Goal: Information Seeking & Learning: Learn about a topic

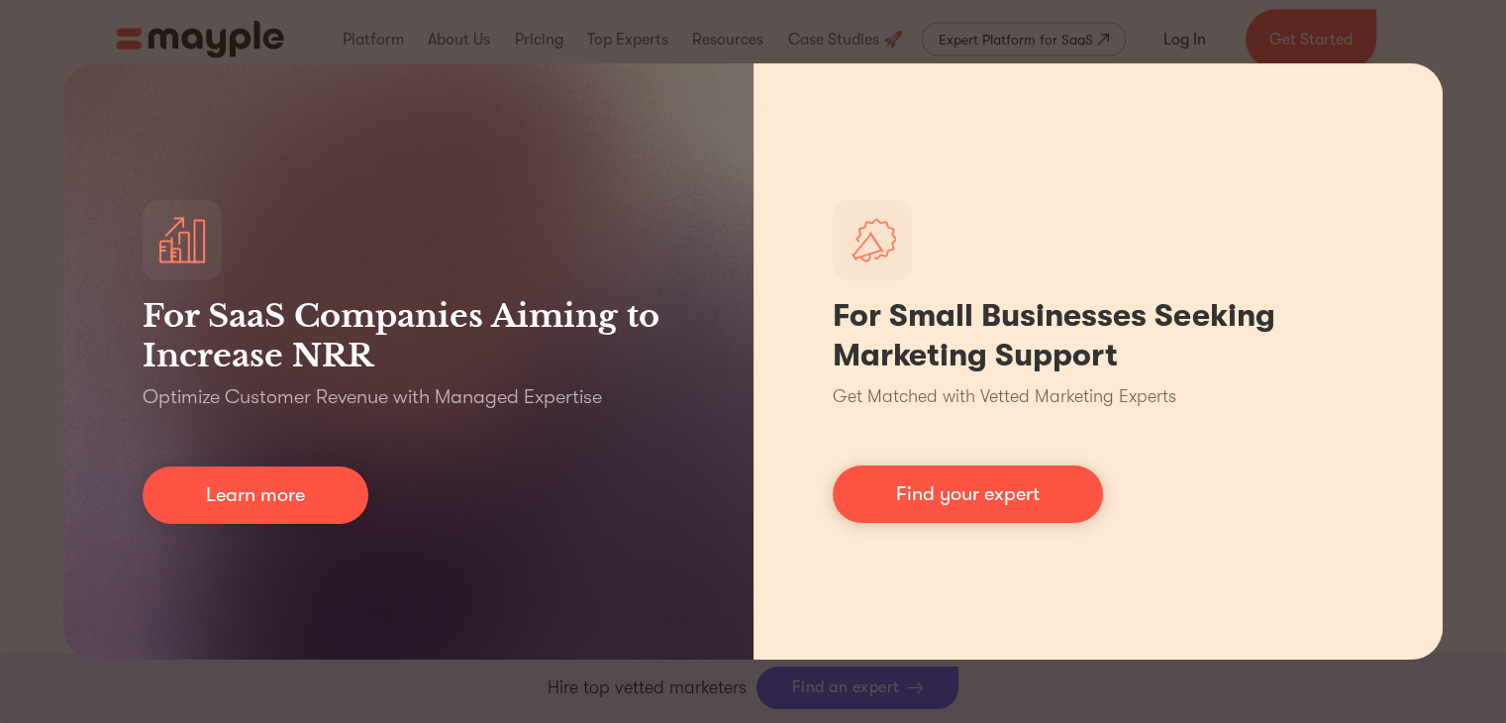
scroll to position [4594, 0]
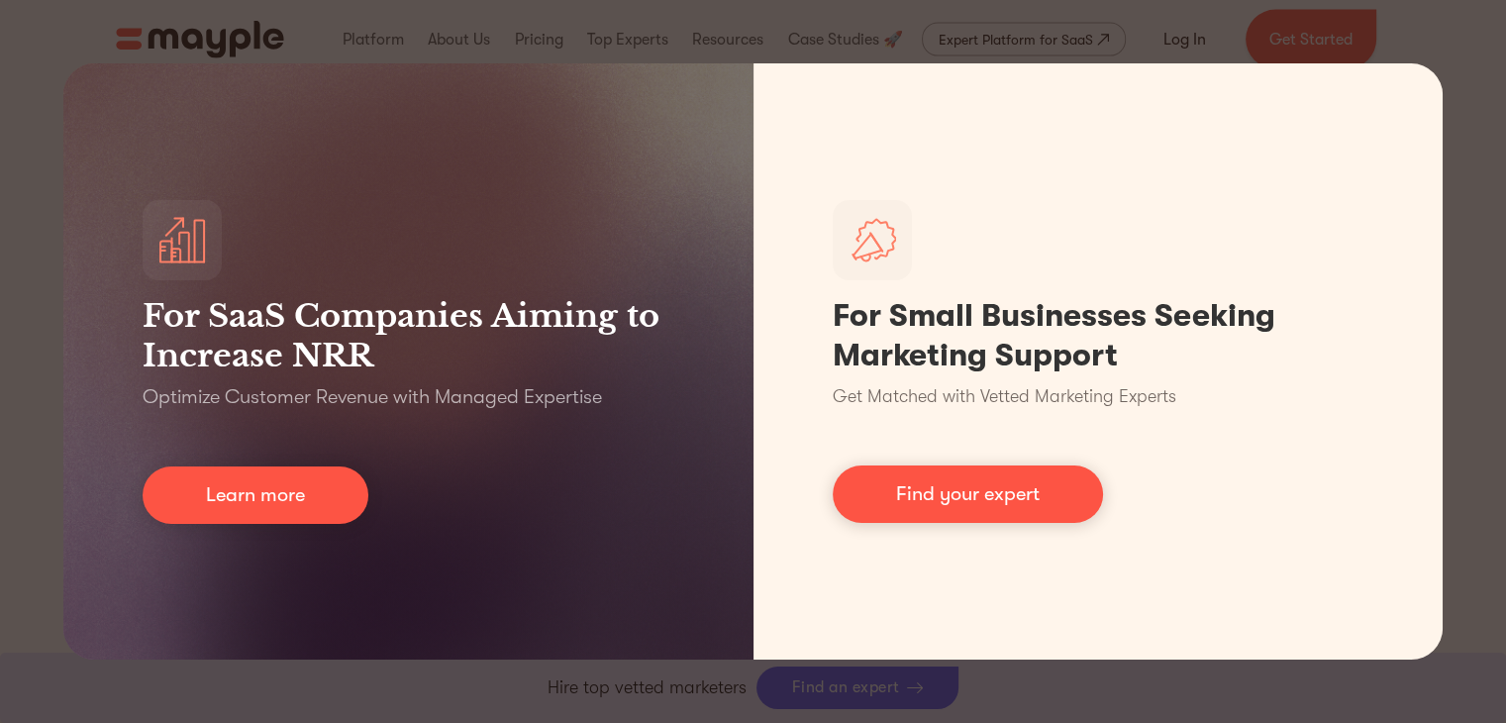
click at [1487, 119] on div "For SaaS Companies Aiming to Increase NRR Optimize Customer Revenue with Manage…" at bounding box center [753, 361] width 1506 height 723
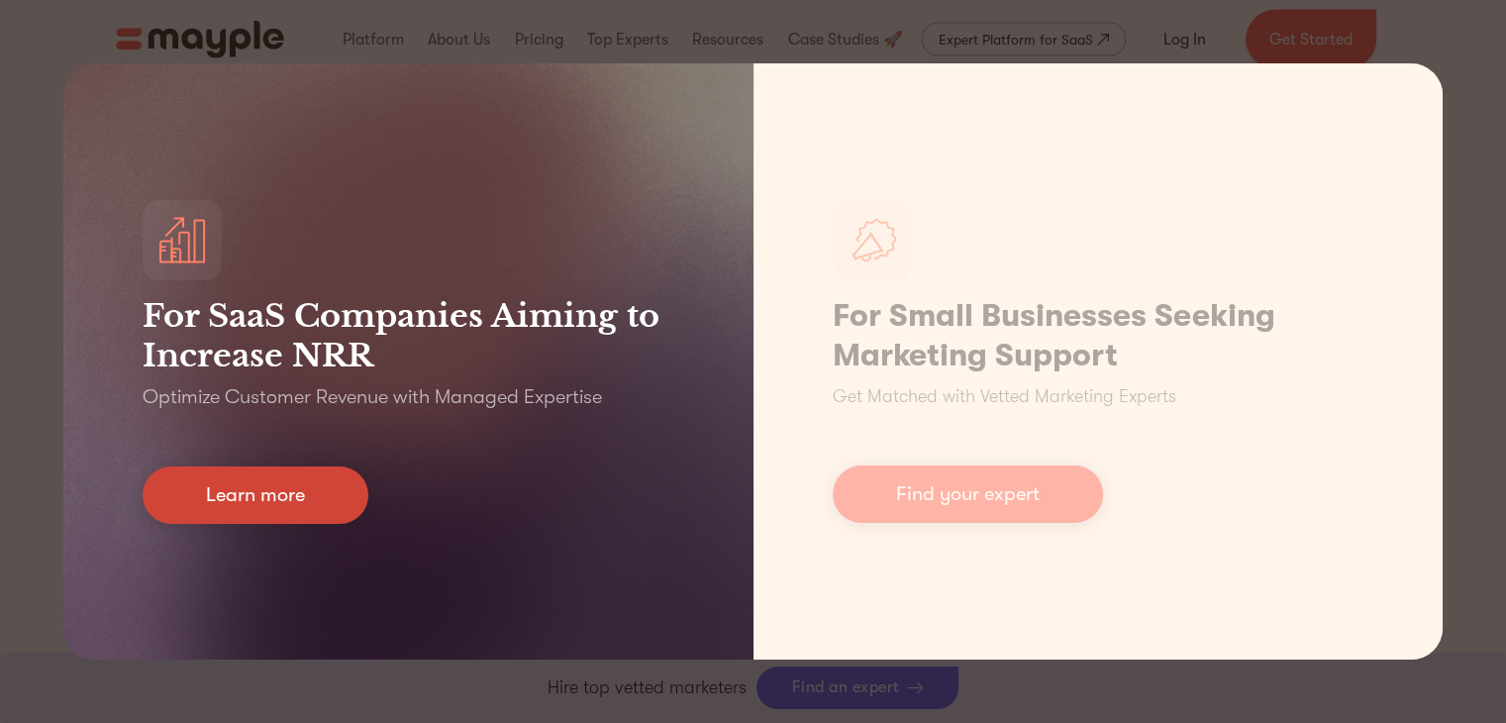
click at [277, 491] on link "Learn more" at bounding box center [256, 494] width 226 height 57
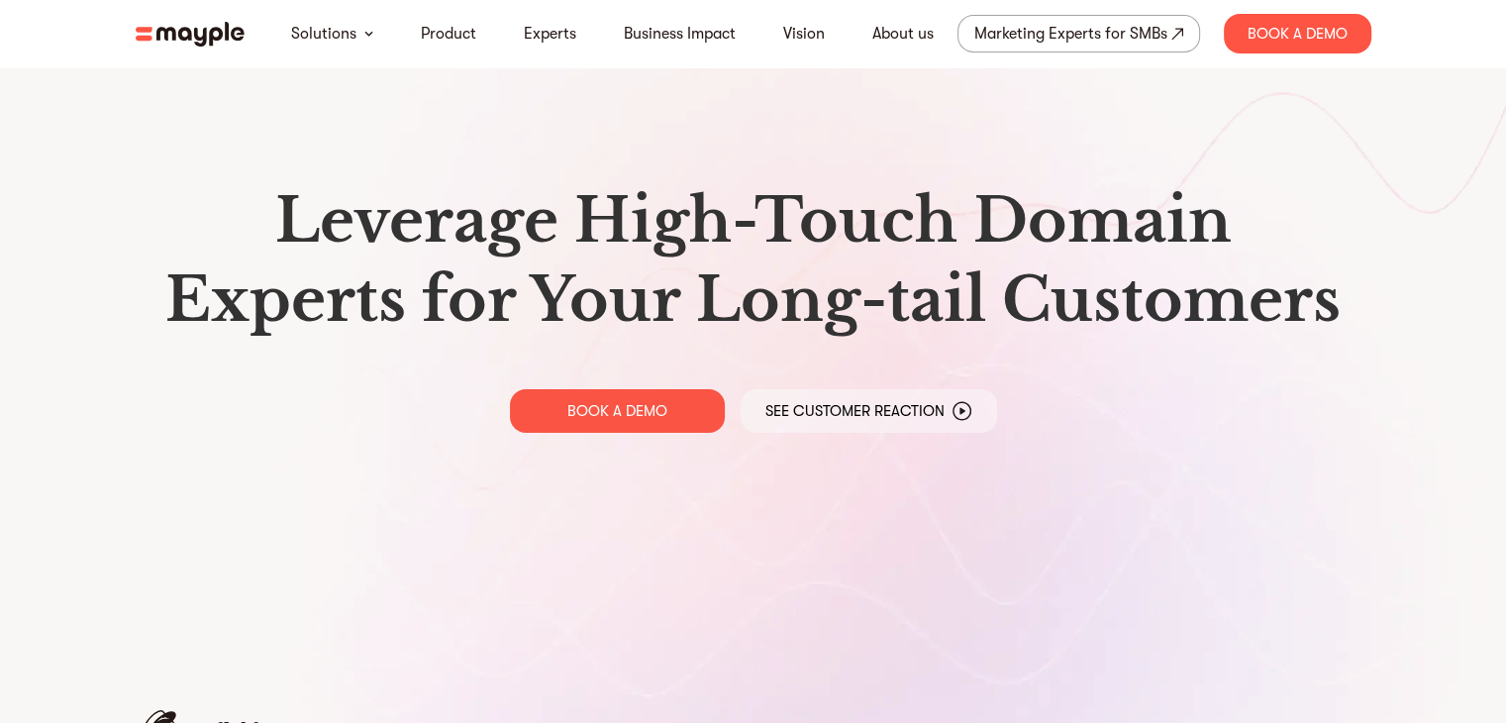
scroll to position [9281, 0]
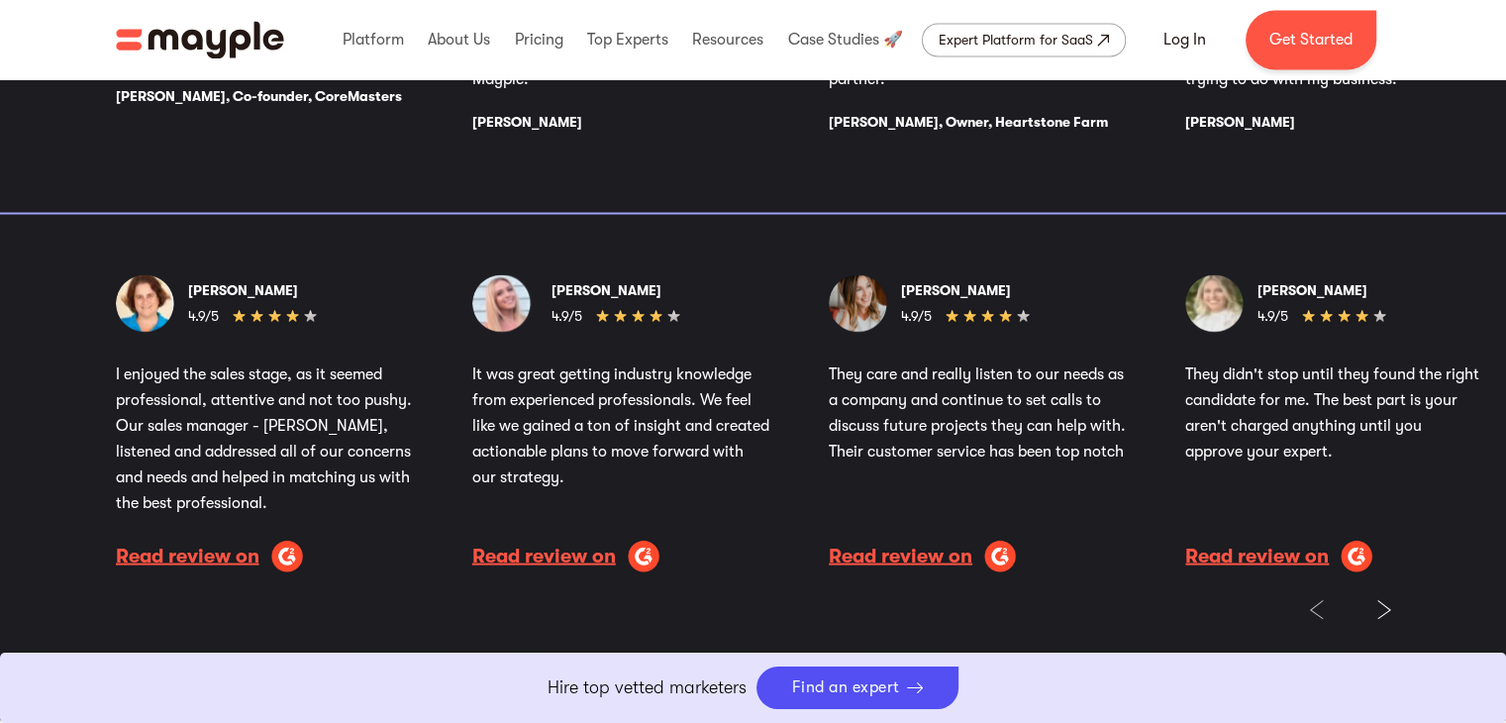
scroll to position [4529, 0]
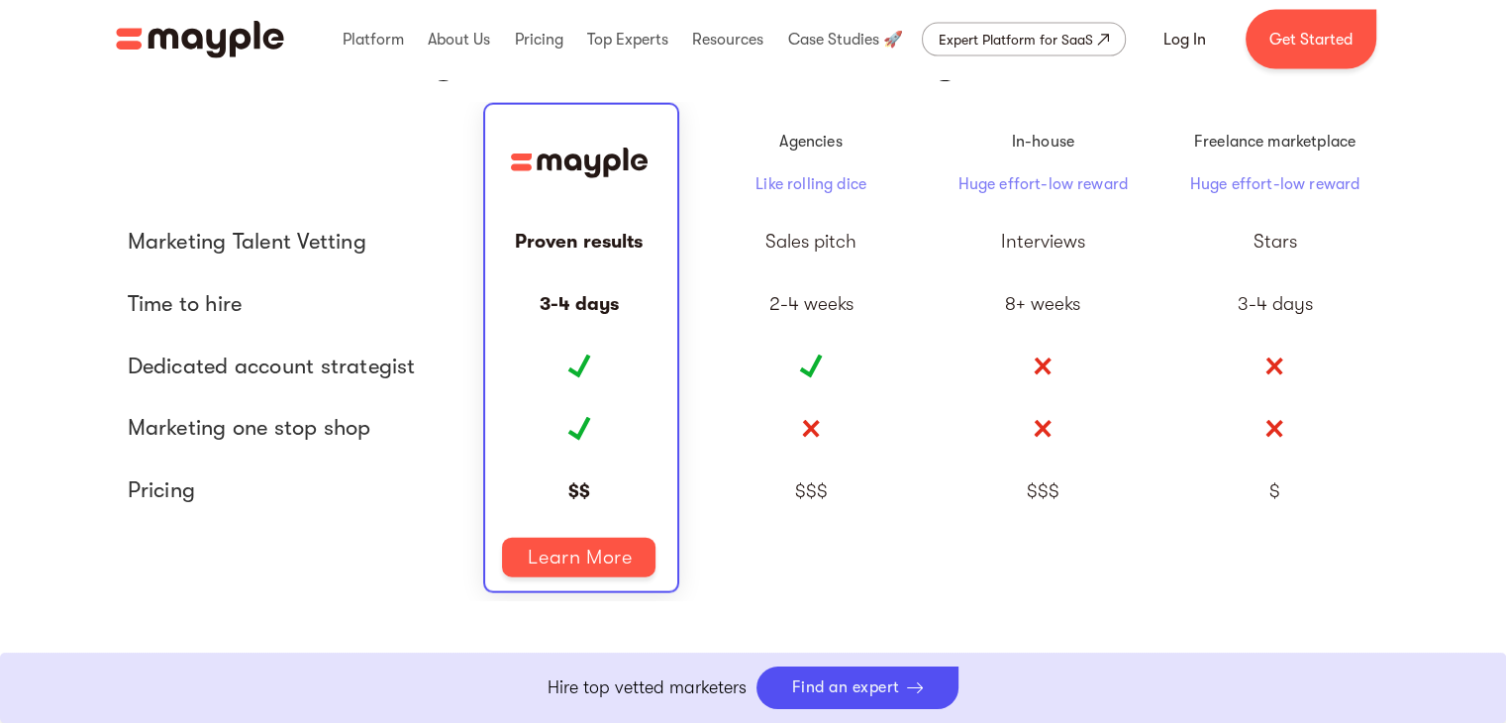
click at [1362, 524] on div "Full comparison" at bounding box center [1275, 557] width 232 height 71
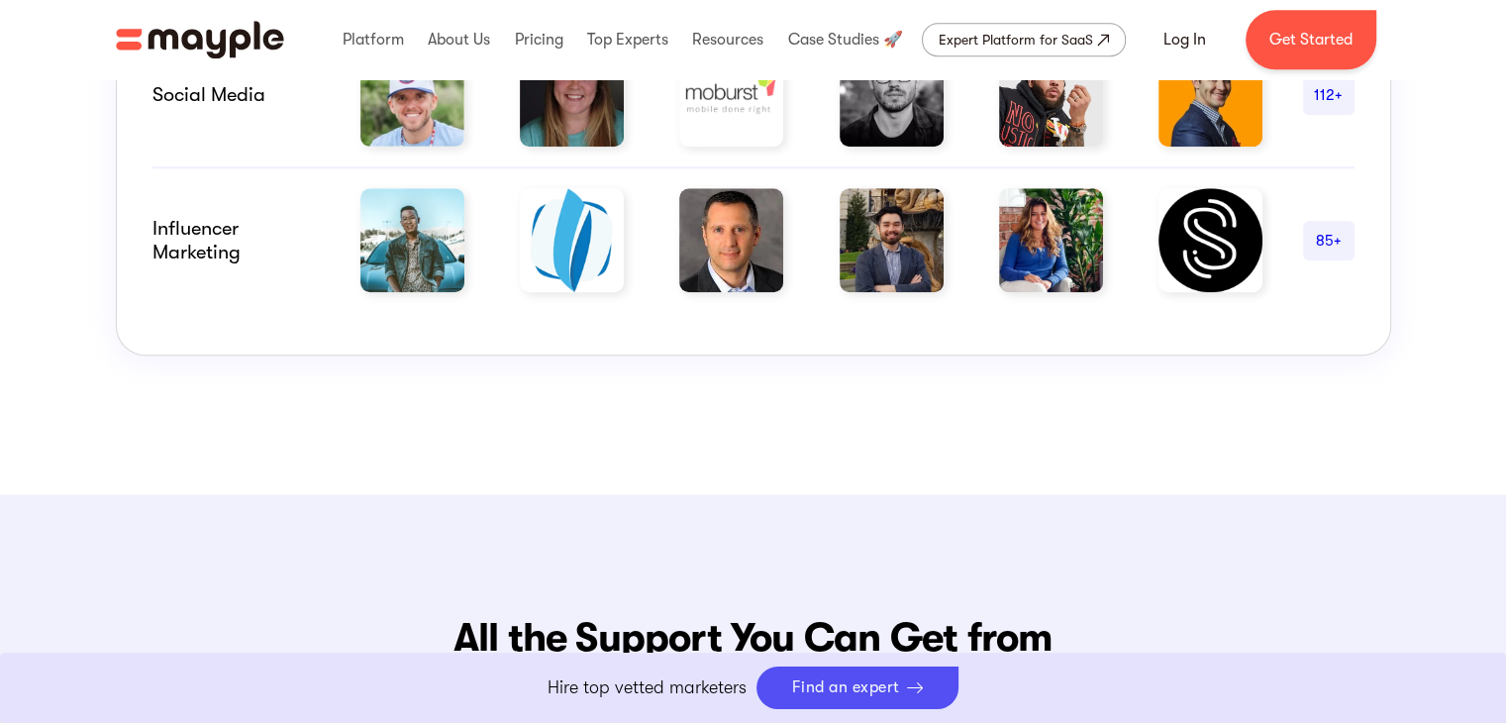
scroll to position [0, 0]
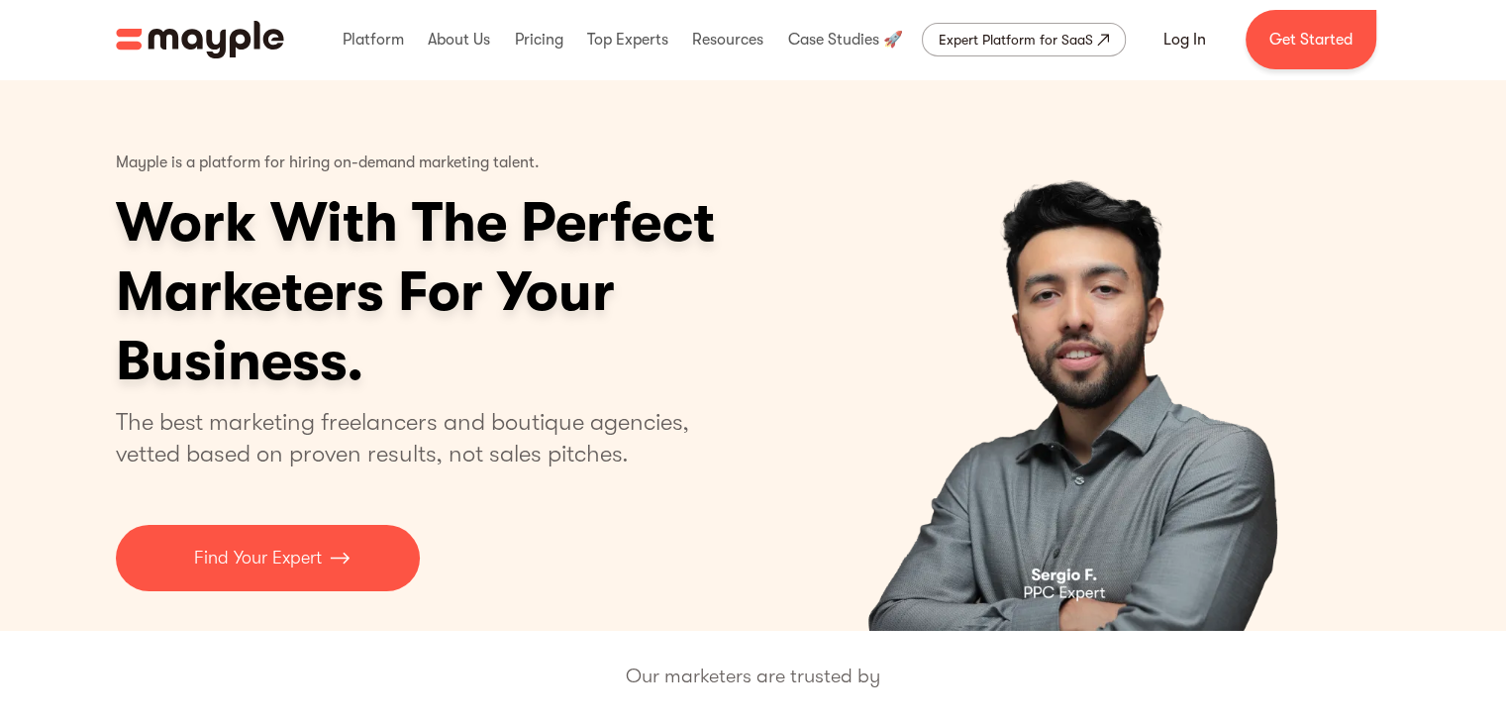
click at [598, 263] on h1 "Work With The Perfect Marketers For Your Business." at bounding box center [492, 292] width 753 height 208
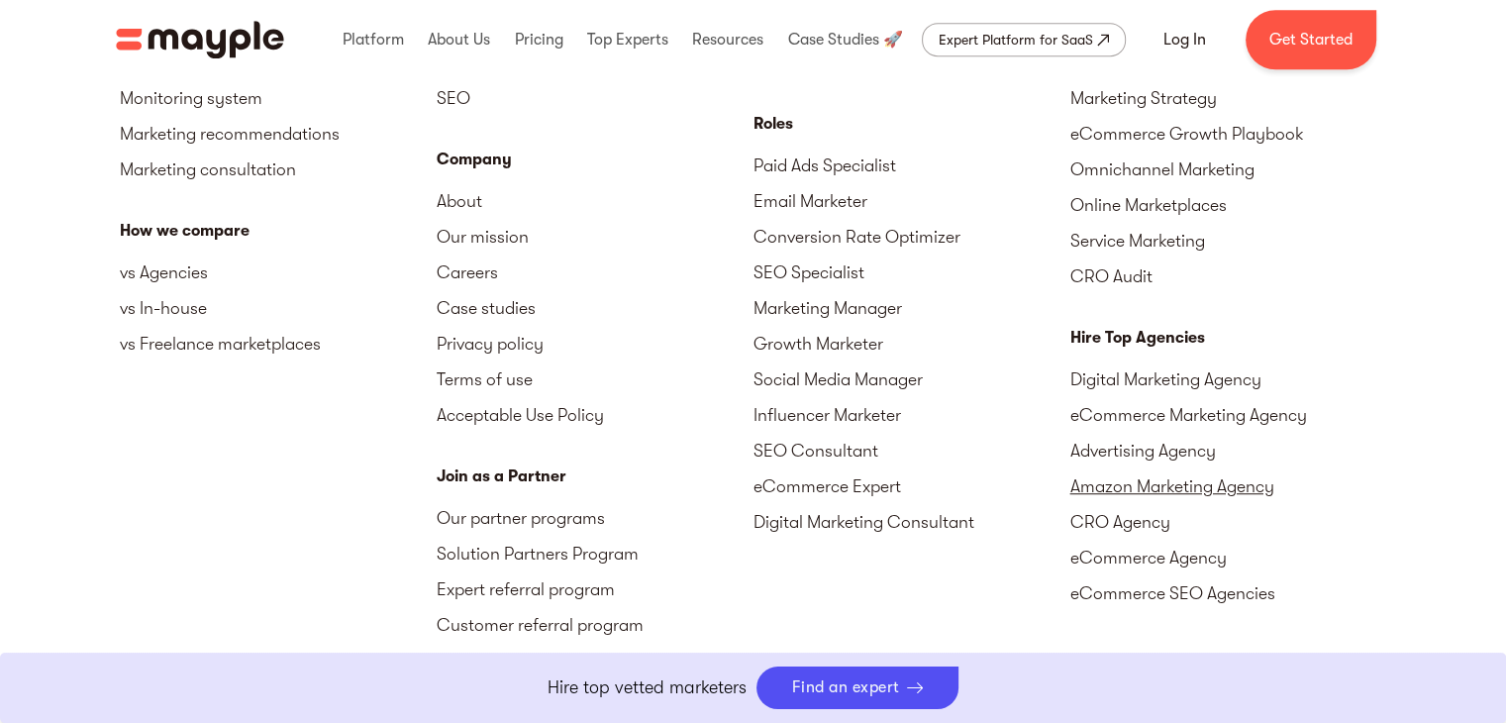
scroll to position [9120, 0]
